Goal: Task Accomplishment & Management: Complete application form

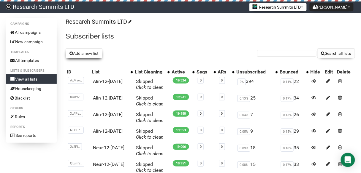
click at [90, 54] on button "Add a new list" at bounding box center [84, 53] width 37 height 10
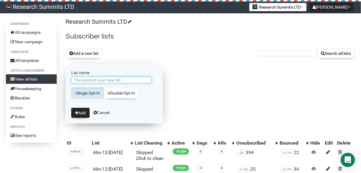
click at [106, 79] on input "List name" at bounding box center [111, 80] width 80 height 7
click at [87, 79] on input "AIin-10-Sep" at bounding box center [111, 80] width 80 height 7
click at [98, 79] on input "AIin-15-Sep" at bounding box center [111, 80] width 80 height 7
type input "AIin-15-[DATE]"
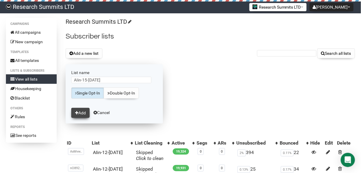
click at [80, 111] on button "Add" at bounding box center [80, 113] width 18 height 10
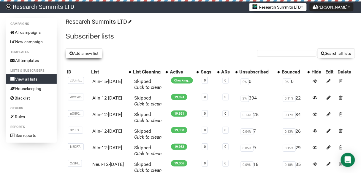
click at [86, 52] on button "Add a new list" at bounding box center [84, 53] width 37 height 10
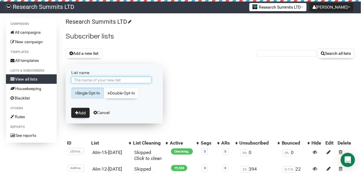
click at [102, 80] on input "List name" at bounding box center [111, 80] width 80 height 7
click at [86, 77] on input "AIin-10-Sep" at bounding box center [111, 80] width 80 height 7
click at [100, 79] on input "AIin-15-Sep" at bounding box center [111, 80] width 80 height 7
type input "AIin-15-[DATE]"
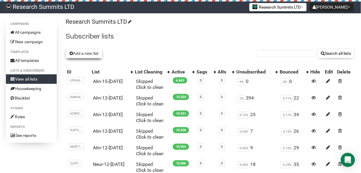
click at [85, 52] on button "Add a new list" at bounding box center [84, 53] width 37 height 10
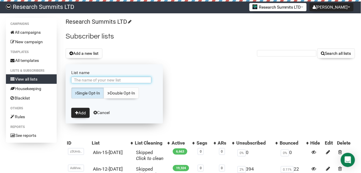
click at [95, 81] on input "List name" at bounding box center [111, 80] width 80 height 7
click at [83, 79] on input "AIin-5-Sep" at bounding box center [111, 80] width 80 height 7
click at [97, 81] on input "AIin-15-Sep" at bounding box center [111, 80] width 80 height 7
type input "AIin-15-[DATE]"
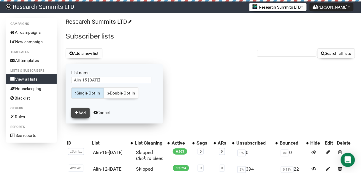
click at [79, 109] on button "Add" at bounding box center [80, 113] width 18 height 10
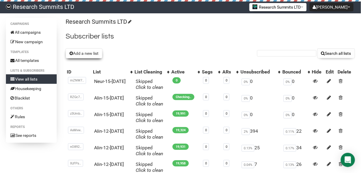
click at [84, 51] on button "Add a new list" at bounding box center [84, 53] width 37 height 10
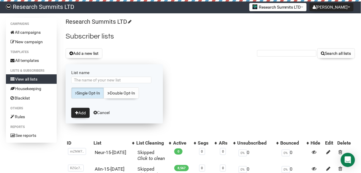
click at [95, 80] on input "List name" at bounding box center [111, 80] width 80 height 7
type input "AIin-15-[DATE]"
click at [83, 112] on button "Add" at bounding box center [80, 113] width 18 height 10
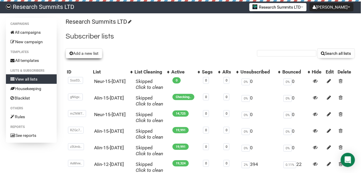
click at [91, 54] on button "Add a new list" at bounding box center [84, 53] width 37 height 10
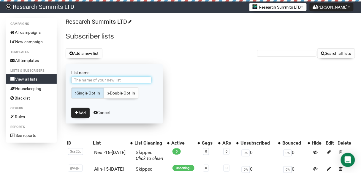
click at [101, 79] on input "List name" at bounding box center [111, 80] width 80 height 7
type input "A"
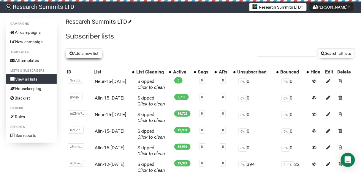
click at [86, 56] on button "Add a new list" at bounding box center [84, 53] width 37 height 10
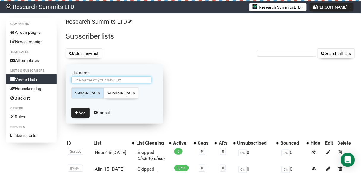
click at [102, 80] on input "List name" at bounding box center [111, 80] width 80 height 7
click at [86, 80] on input "AM-10-Sep" at bounding box center [111, 80] width 80 height 7
click at [99, 81] on input "AM-15-Sep" at bounding box center [111, 80] width 80 height 7
type input "AM-15-Sep1"
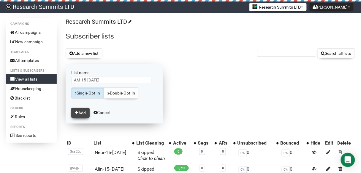
click at [79, 112] on button "Add" at bounding box center [80, 113] width 18 height 10
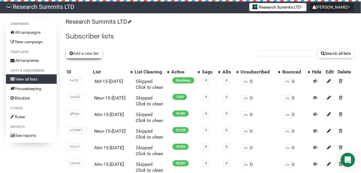
click at [88, 52] on button "Add a new list" at bounding box center [84, 53] width 37 height 10
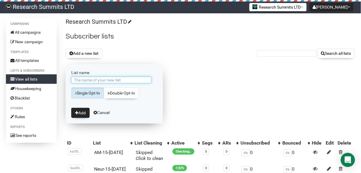
click at [88, 79] on input "List name" at bounding box center [111, 80] width 80 height 7
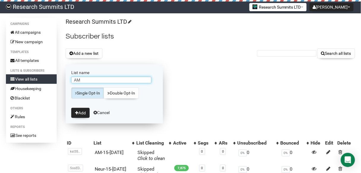
type input "AM-15-[DATE]"
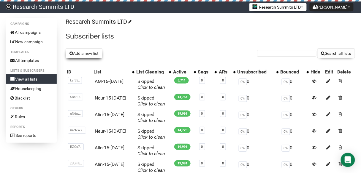
click at [93, 55] on button "Add a new list" at bounding box center [84, 53] width 37 height 10
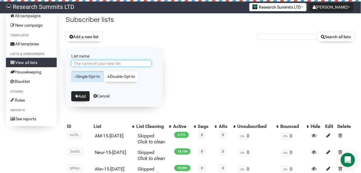
scroll to position [47, 0]
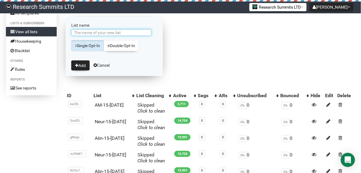
click at [106, 32] on input "List name" at bounding box center [111, 32] width 80 height 7
type input "AM-15-[DATE]"
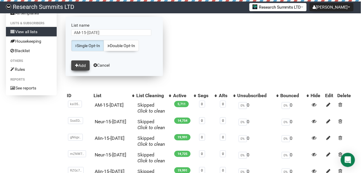
click at [82, 65] on button "Add" at bounding box center [80, 65] width 18 height 10
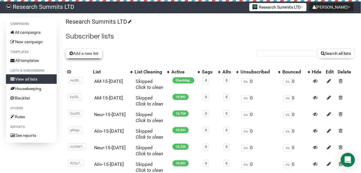
click at [89, 53] on button "Add a new list" at bounding box center [84, 53] width 37 height 10
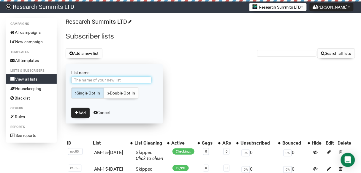
click at [99, 81] on input "List name" at bounding box center [111, 80] width 80 height 7
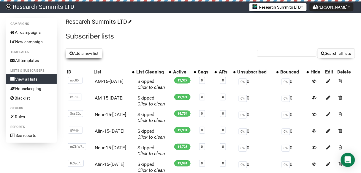
click at [84, 52] on button "Add a new list" at bounding box center [84, 53] width 37 height 10
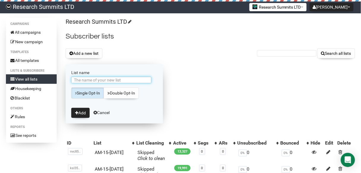
click at [100, 78] on input "List name" at bounding box center [111, 80] width 80 height 7
type input "Cyber-15-Sep"
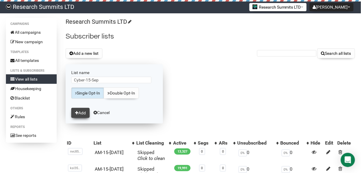
click at [83, 109] on button "Add" at bounding box center [80, 113] width 18 height 10
